Goal: Information Seeking & Learning: Learn about a topic

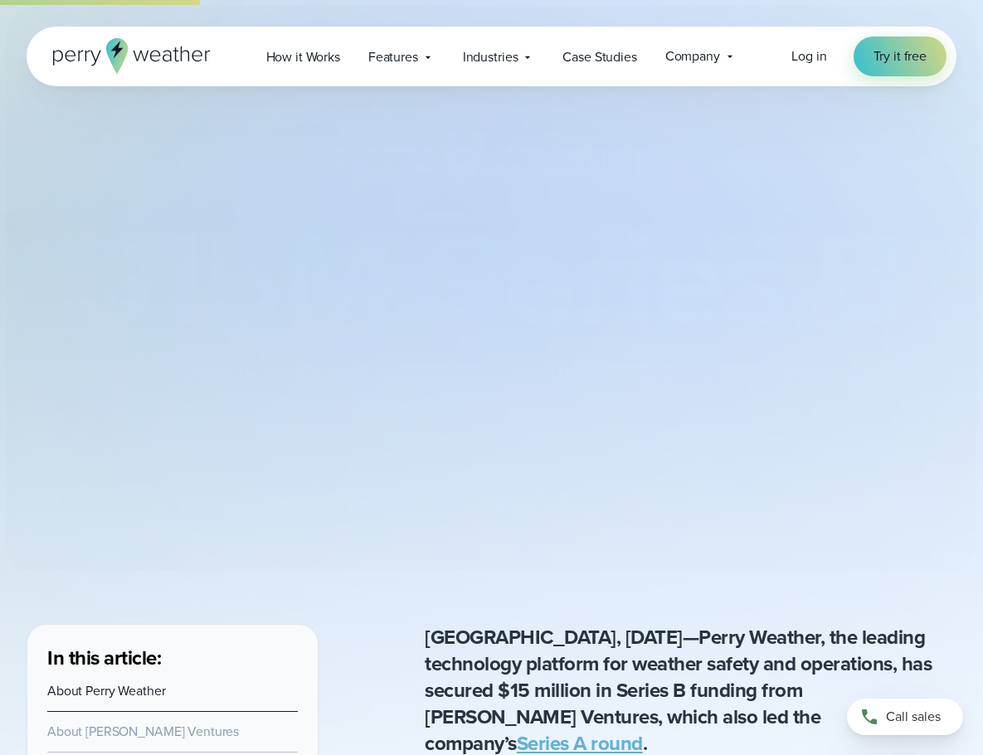
scroll to position [575, 0]
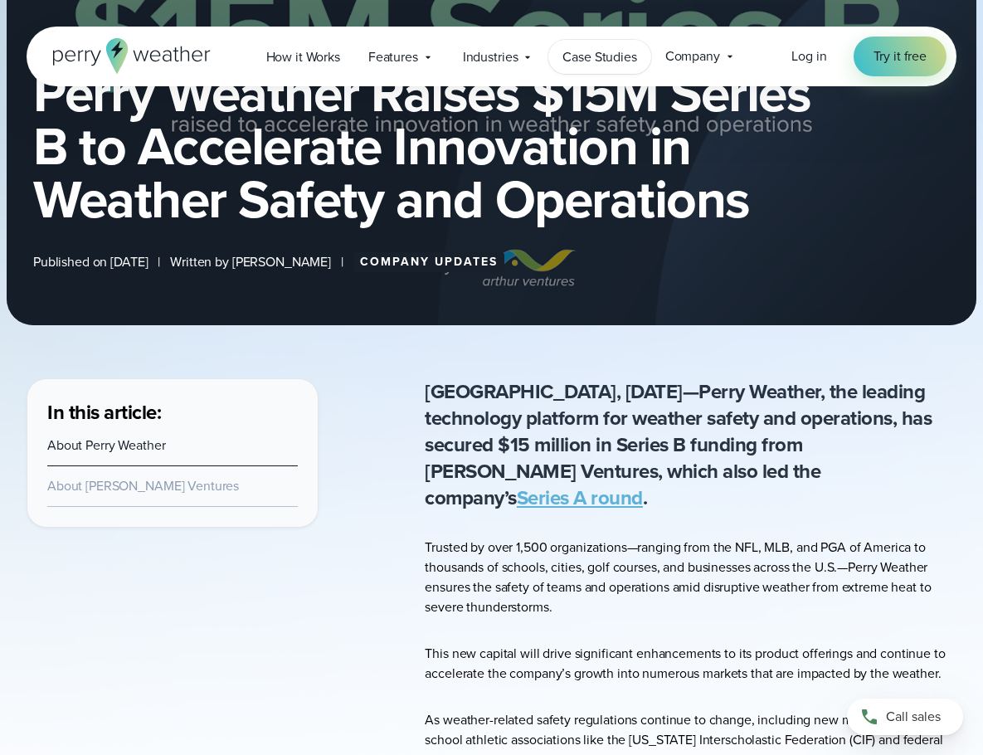
click at [579, 56] on span "Case Studies" at bounding box center [600, 57] width 74 height 20
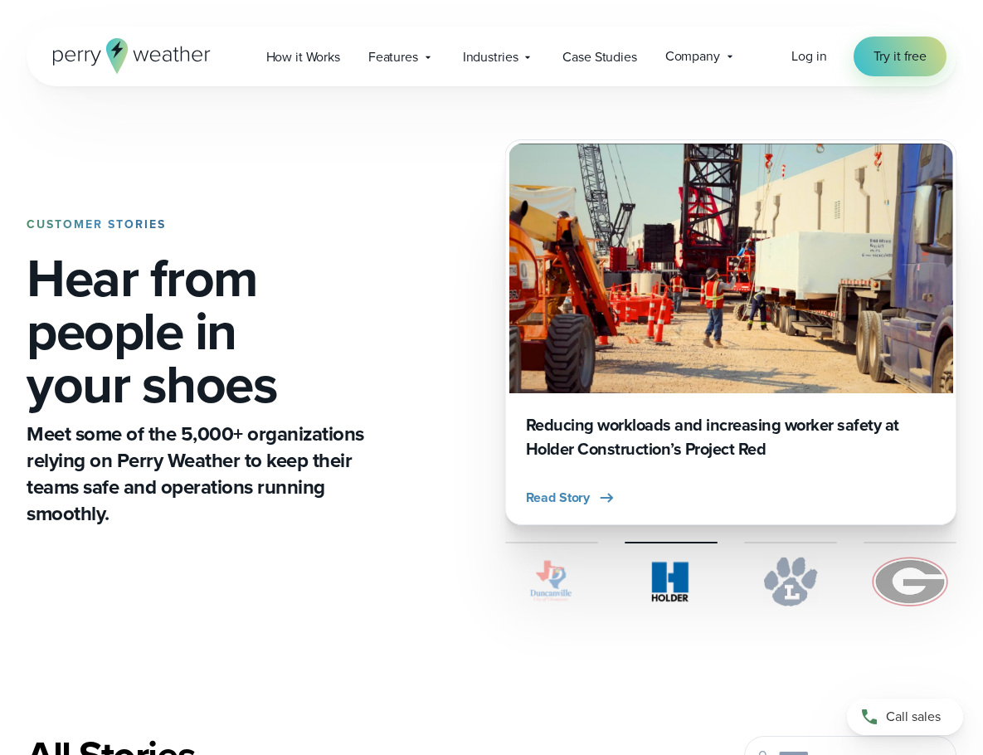
click at [231, 365] on h1 "Hear from people in your shoes" at bounding box center [213, 330] width 372 height 159
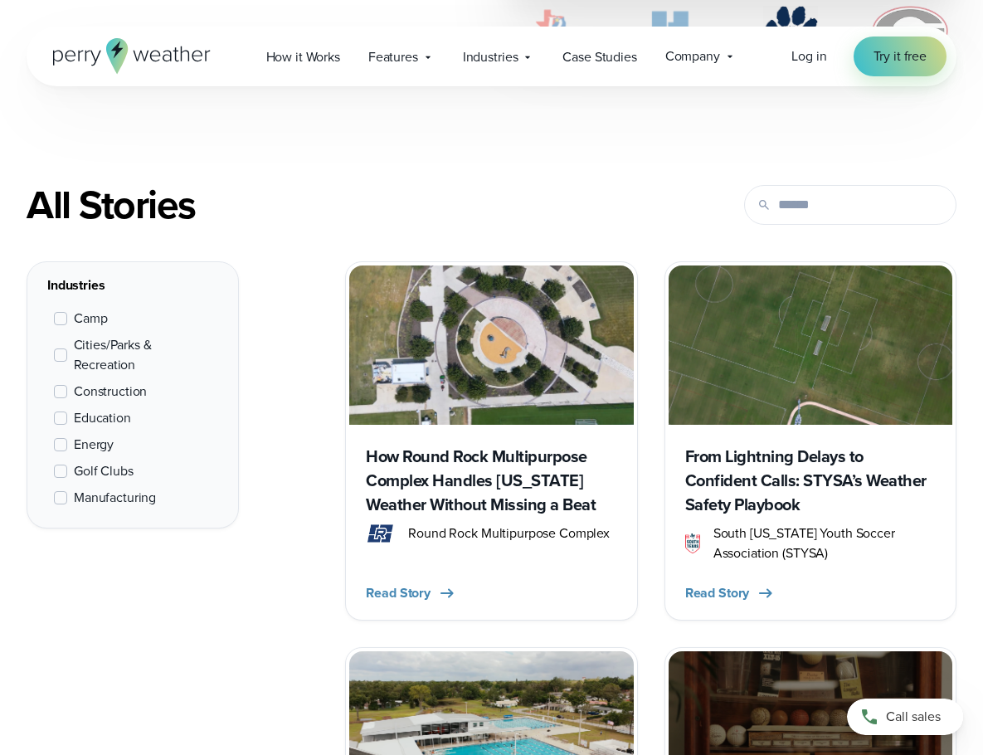
scroll to position [581, 0]
